Goal: Task Accomplishment & Management: Use online tool/utility

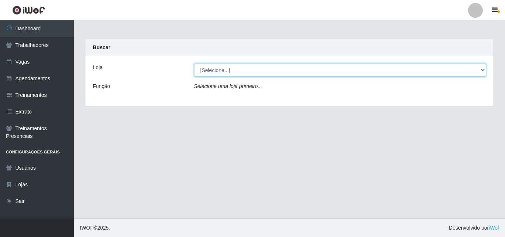
click at [216, 72] on select "[Selecione...] Chinatown Sushimi - [GEOGRAPHIC_DATA]" at bounding box center [340, 70] width 293 height 13
select select "357"
click at [194, 64] on select "[Selecione...] Chinatown Sushimi - [GEOGRAPHIC_DATA]" at bounding box center [340, 70] width 293 height 13
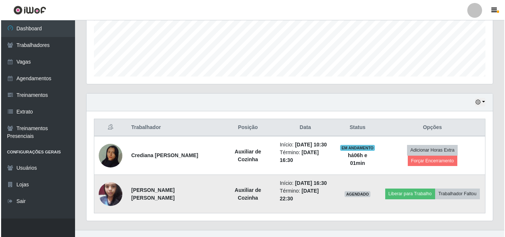
scroll to position [188, 0]
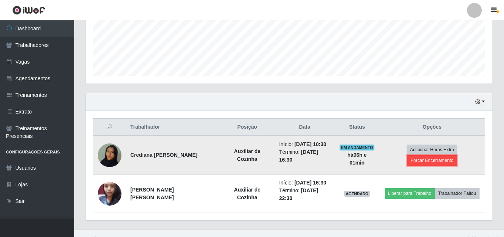
click at [448, 155] on button "Forçar Encerramento" at bounding box center [432, 160] width 50 height 10
click at [406, 153] on button "Adicionar Horas Extra" at bounding box center [431, 150] width 51 height 10
click at [451, 155] on button "Forçar Encerramento" at bounding box center [432, 160] width 50 height 10
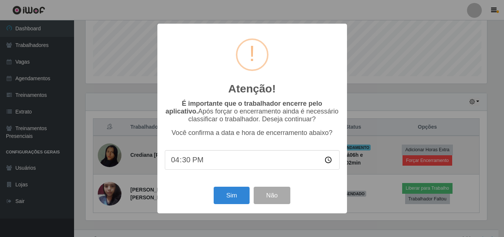
scroll to position [154, 403]
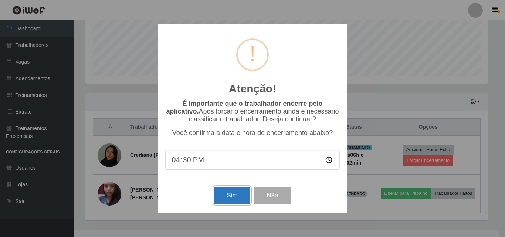
click at [230, 196] on button "Sim" at bounding box center [232, 195] width 36 height 17
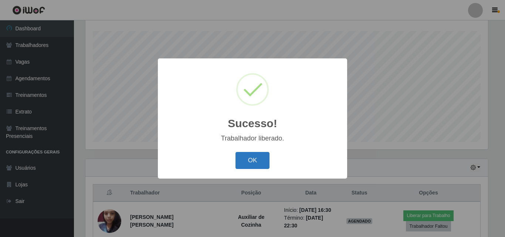
click at [255, 161] on button "OK" at bounding box center [253, 160] width 34 height 17
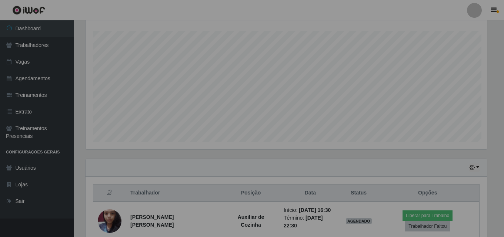
scroll to position [154, 407]
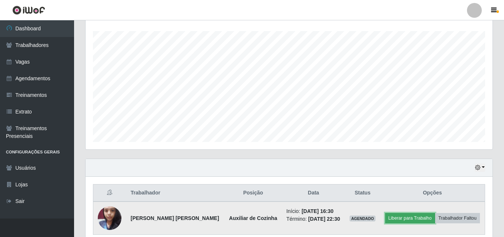
click at [401, 219] on button "Liberar para Trabalho" at bounding box center [410, 218] width 50 height 10
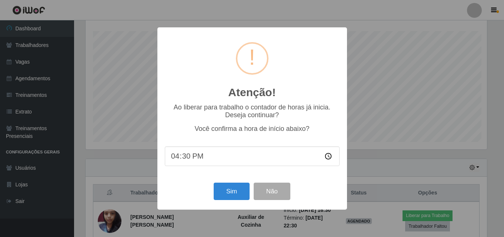
scroll to position [154, 403]
click at [228, 196] on button "Sim" at bounding box center [232, 191] width 36 height 17
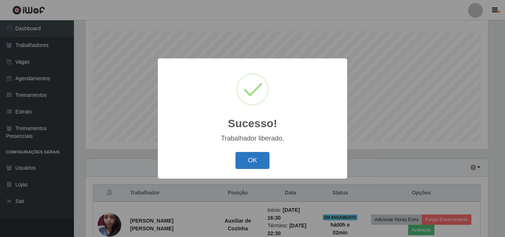
click at [250, 164] on button "OK" at bounding box center [253, 160] width 34 height 17
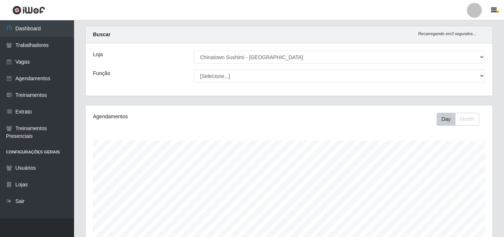
scroll to position [161, 0]
